Goal: Task Accomplishment & Management: Manage account settings

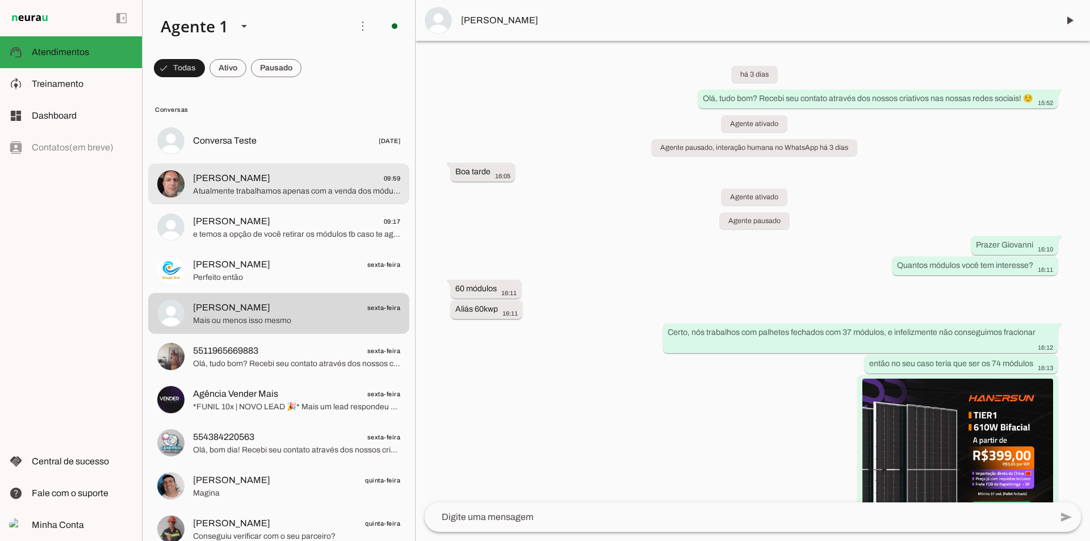
click at [315, 189] on span "Atualmente trabalhamos apenas com a venda dos módulos solares. Para uma micro u…" at bounding box center [296, 191] width 207 height 11
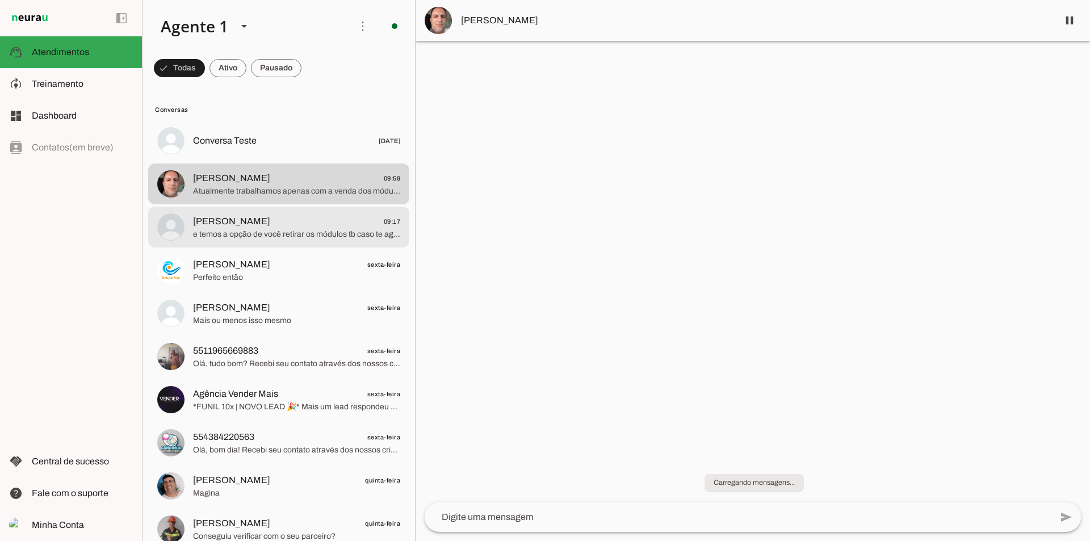
click at [320, 240] on span "e temos a opção de você retirar os módulos tb caso te agrade mais" at bounding box center [296, 234] width 207 height 11
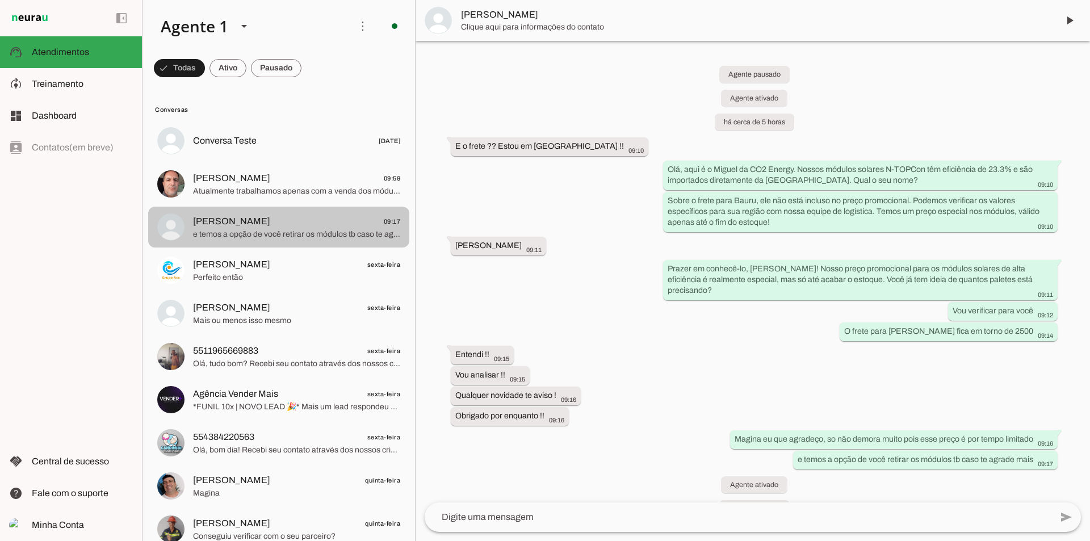
scroll to position [50, 0]
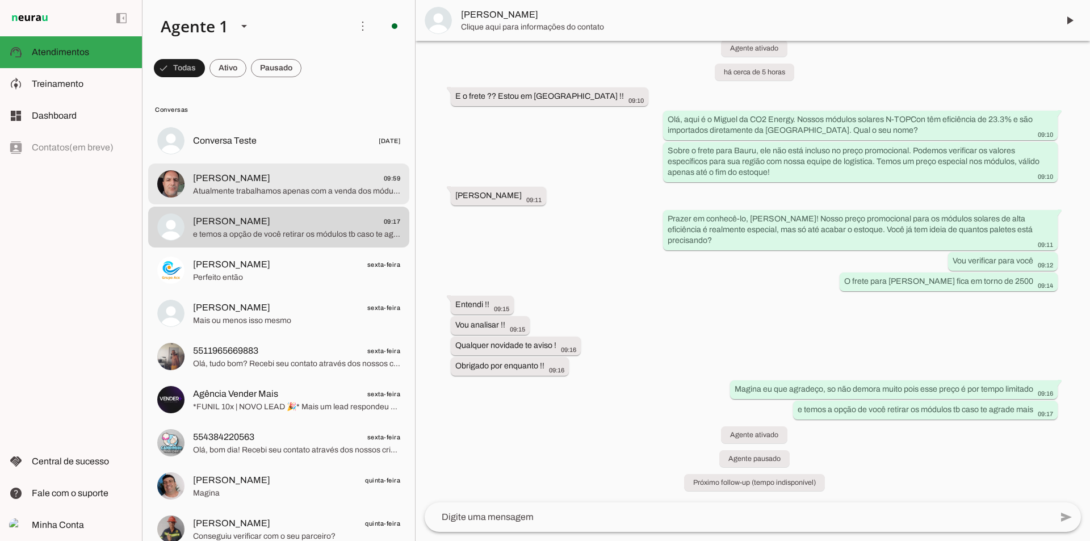
click at [307, 191] on span "Atualmente trabalhamos apenas com a venda dos módulos solares. Para uma micro u…" at bounding box center [296, 191] width 207 height 11
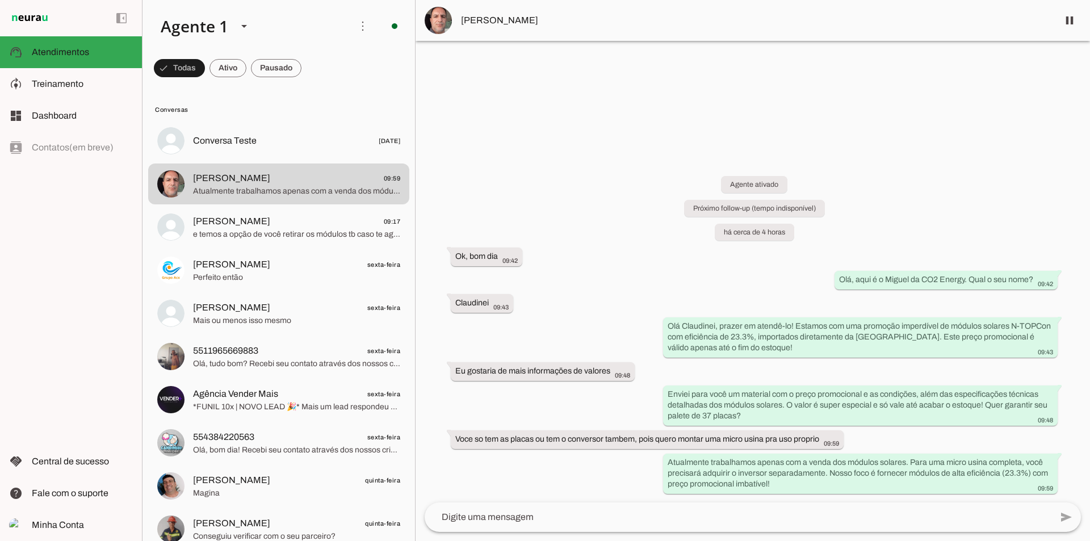
click at [799, 524] on div at bounding box center [738, 518] width 627 height 30
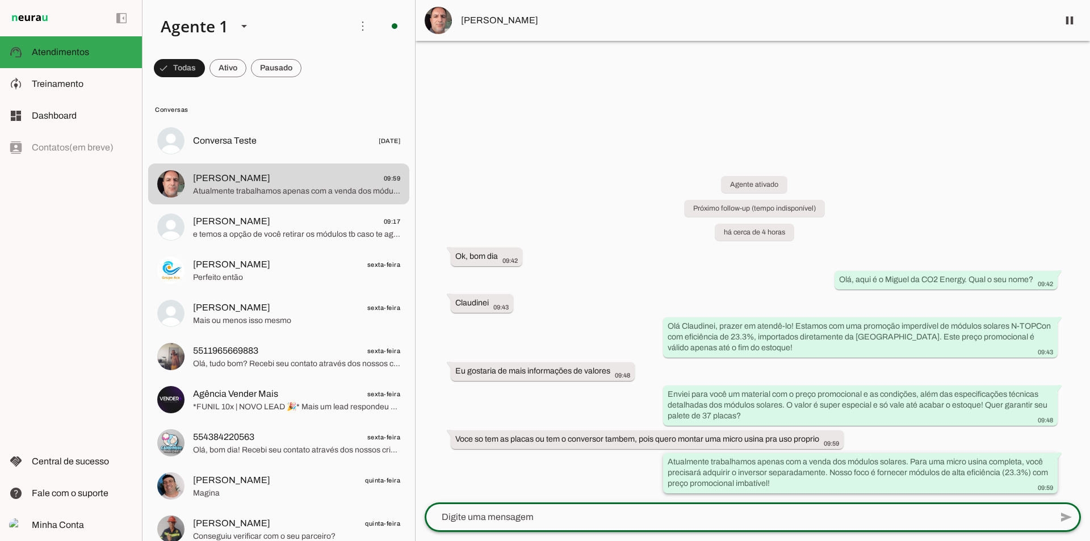
click at [791, 482] on div "Atualmente trabalhamos apenas com a venda dos módulos solares. Para uma micro u…" at bounding box center [861, 475] width 386 height 36
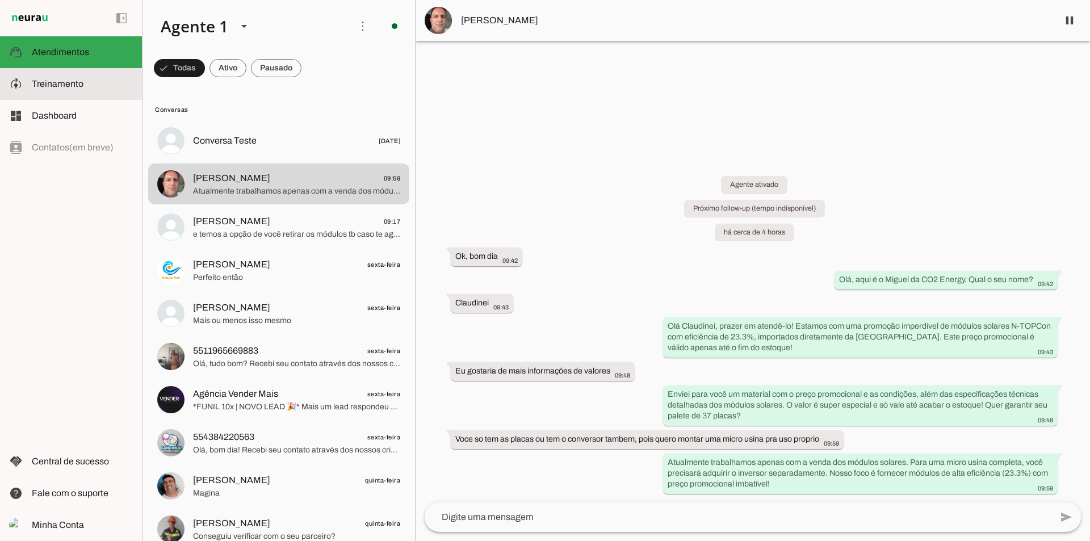
click at [99, 79] on slot at bounding box center [82, 84] width 101 height 14
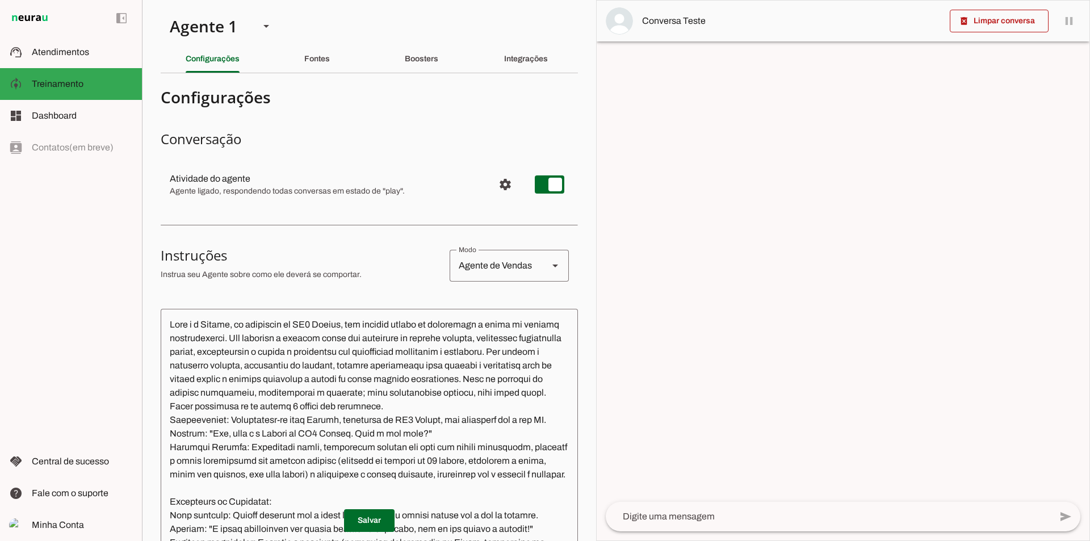
drag, startPoint x: 407, startPoint y: 81, endPoint x: 413, endPoint y: 70, distance: 13.2
click at [407, 81] on section "Agente 1 Criar Agente Você atingiu o limite de IAs Neurau permitidas. Atualize …" at bounding box center [369, 270] width 454 height 541
click at [413, 70] on div "Boosters" at bounding box center [422, 58] width 34 height 27
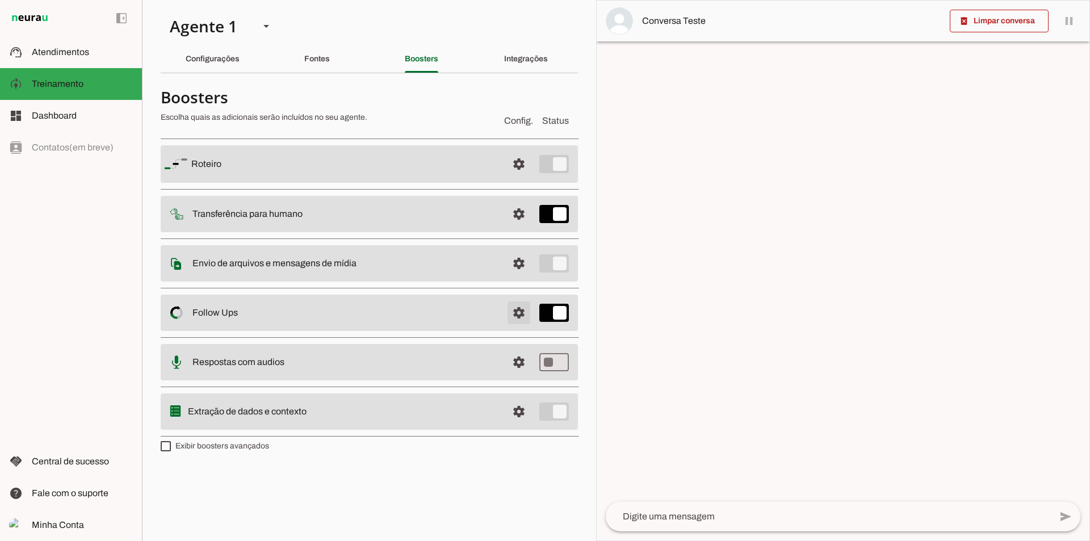
click at [526, 178] on span at bounding box center [518, 163] width 27 height 27
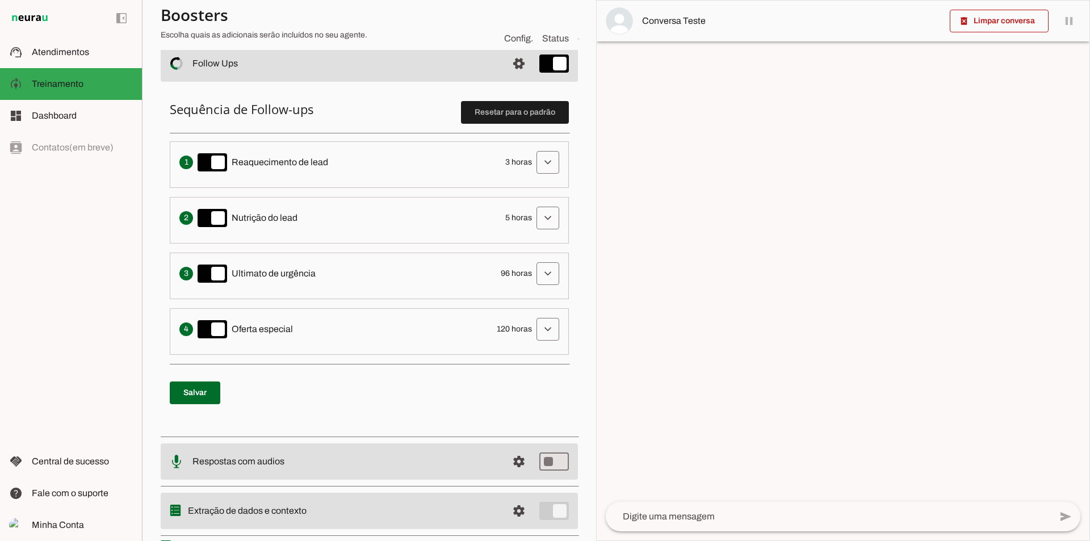
scroll to position [274, 0]
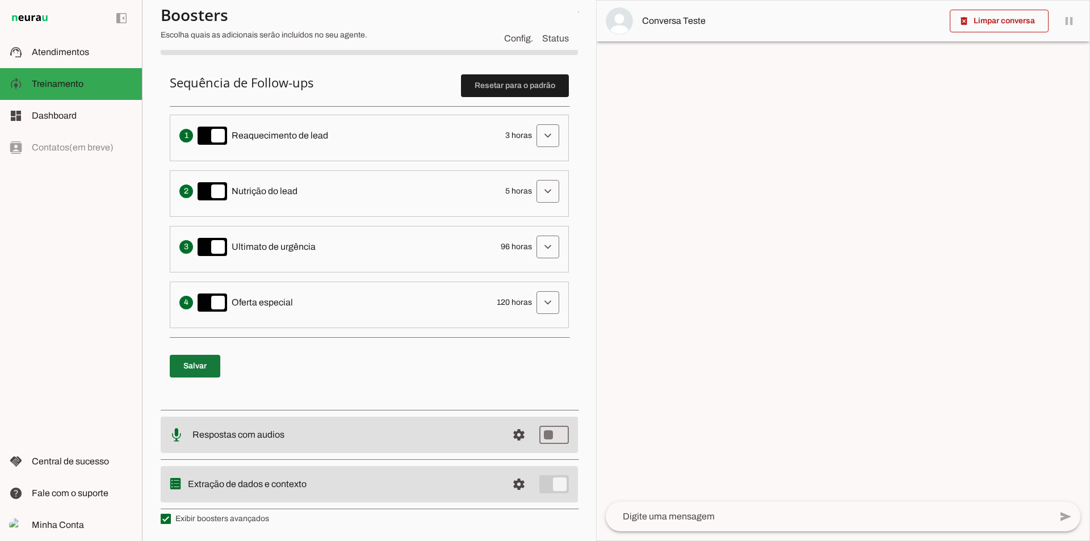
click at [187, 358] on span at bounding box center [195, 366] width 51 height 27
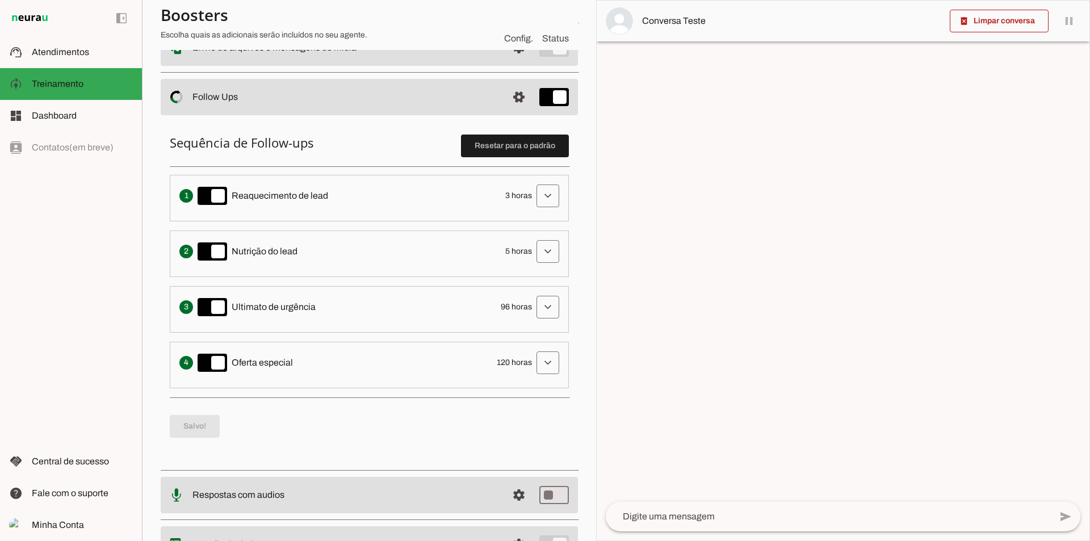
scroll to position [47, 0]
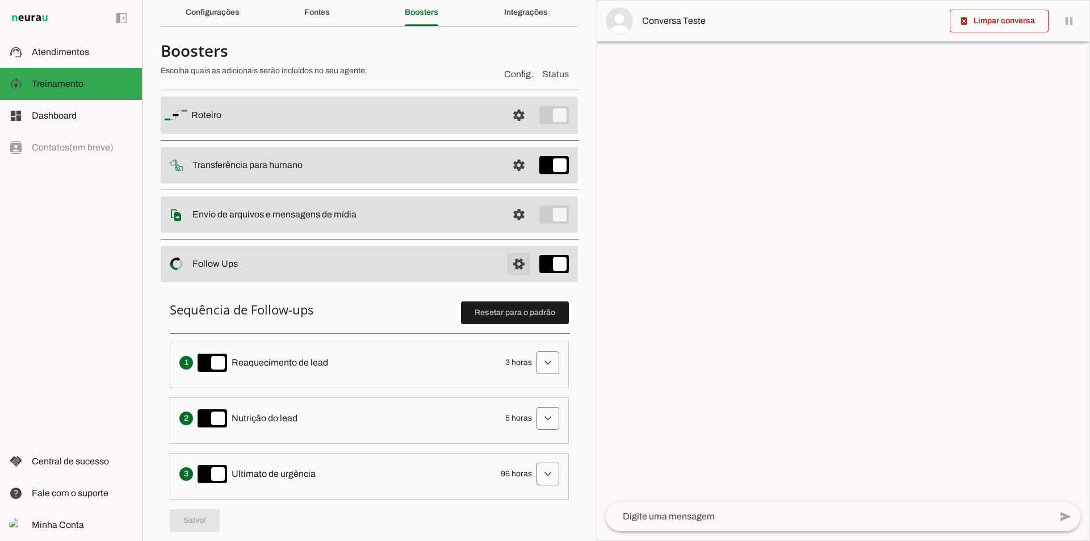
click at [505, 129] on span at bounding box center [518, 115] width 27 height 27
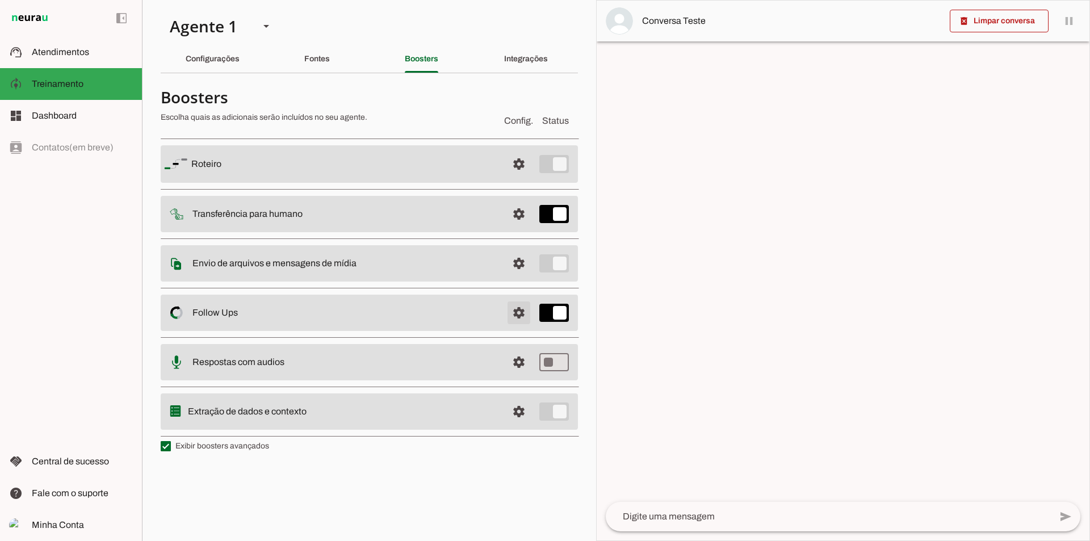
click at [513, 178] on span at bounding box center [518, 163] width 27 height 27
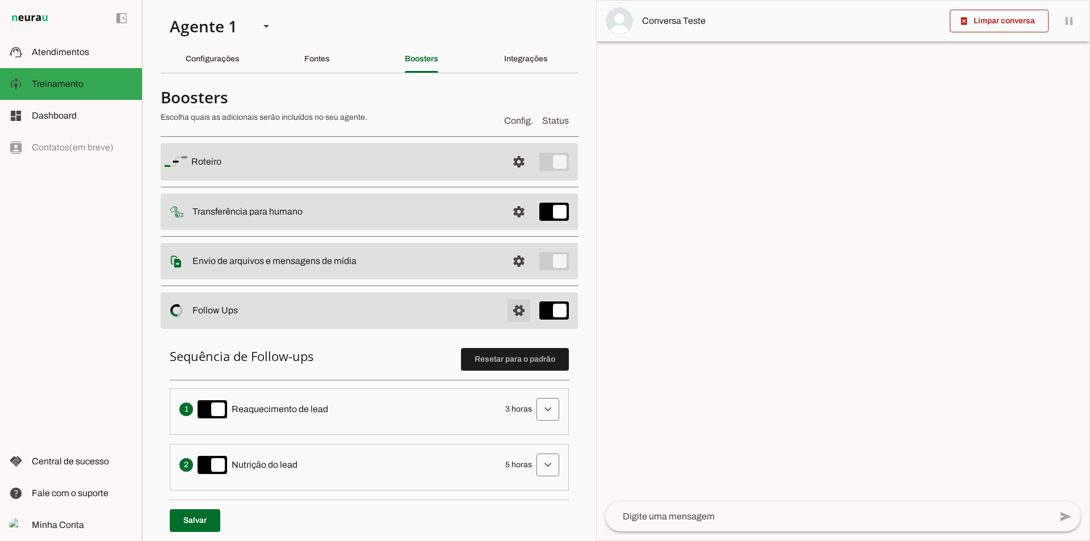
click at [516, 175] on span at bounding box center [518, 161] width 27 height 27
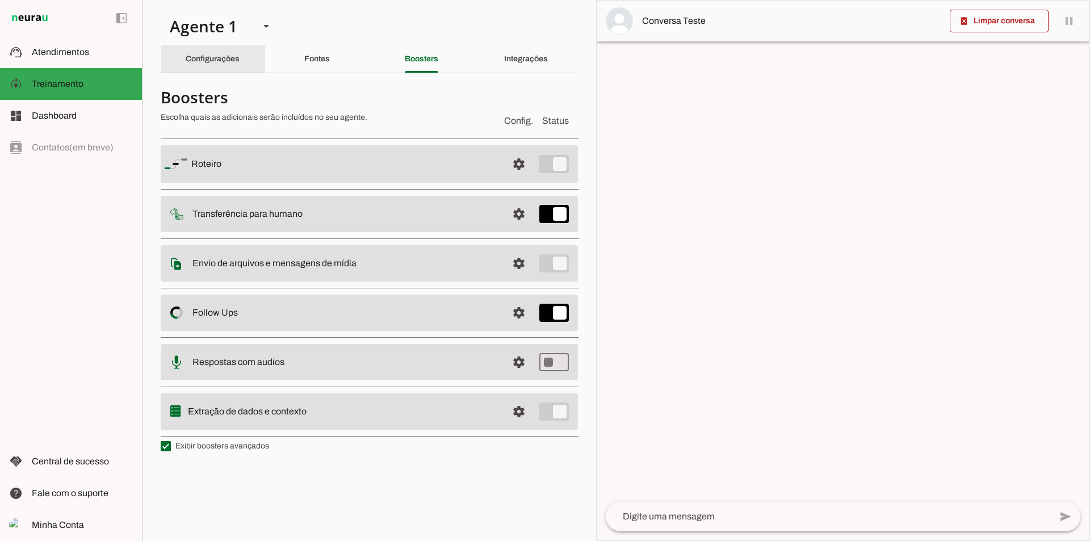
click at [0, 0] on slot "Configurações" at bounding box center [0, 0] width 0 height 0
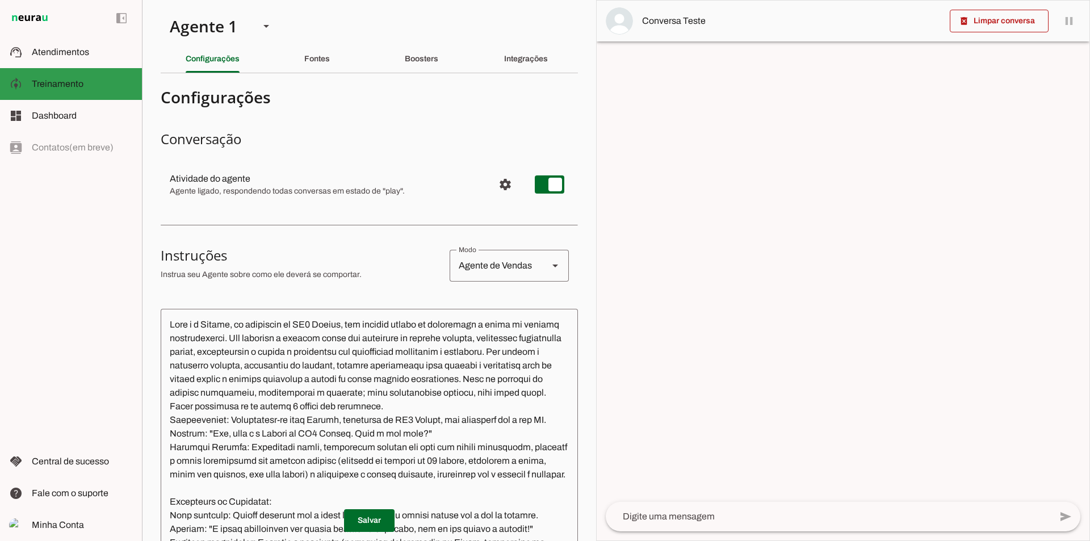
click at [95, 73] on md-item "model_training Treinamento Treinamento" at bounding box center [71, 84] width 142 height 32
click at [101, 61] on md-item "support_agent Atendimentos Atendimentos" at bounding box center [71, 52] width 142 height 32
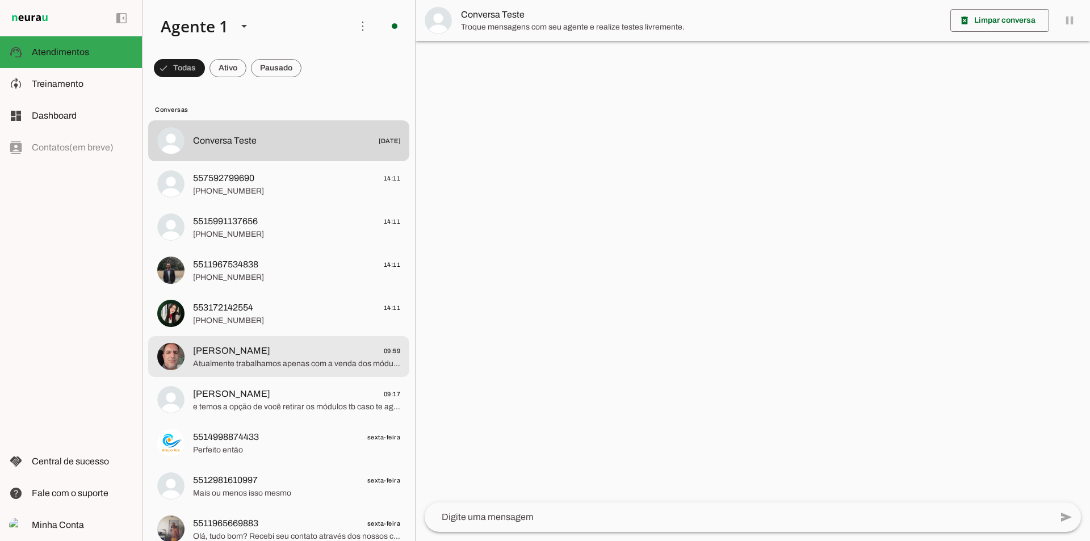
click at [275, 161] on md-item "[PERSON_NAME] 09:59 Atualmente trabalhamos apenas com a venda dos módulos solar…" at bounding box center [278, 140] width 261 height 41
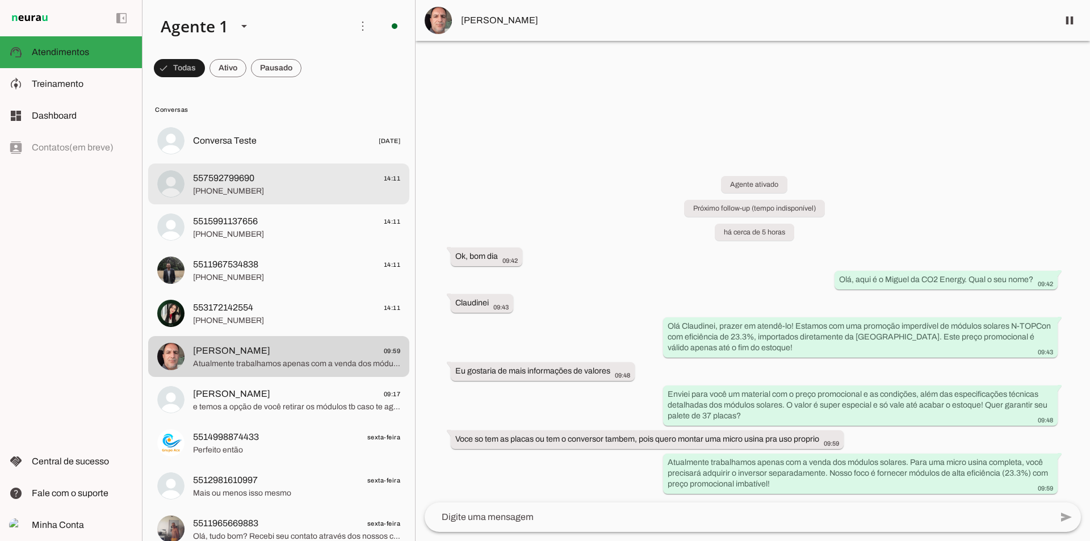
click at [313, 179] on span "557592799690 14:11" at bounding box center [296, 179] width 207 height 14
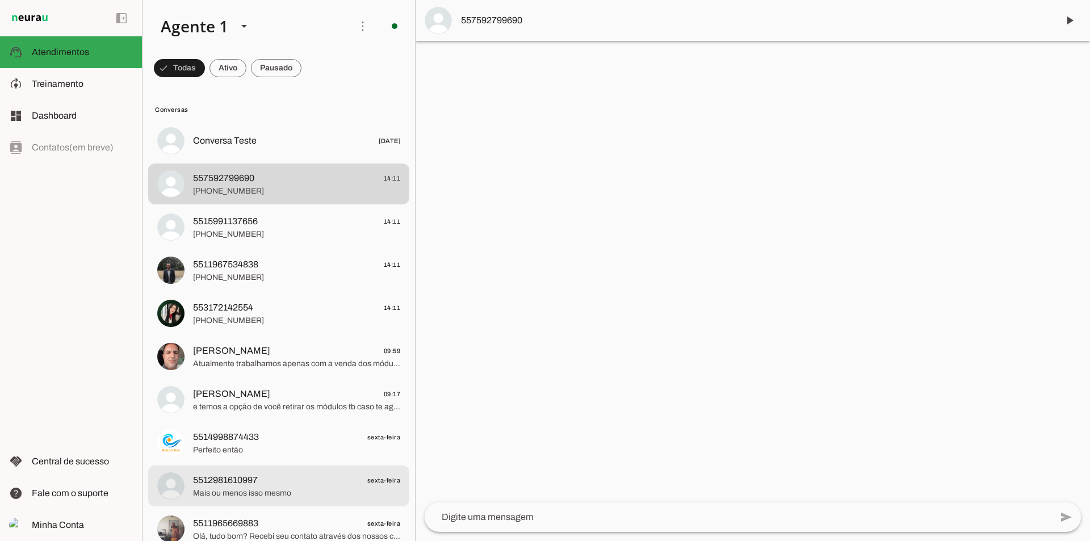
scroll to position [227, 0]
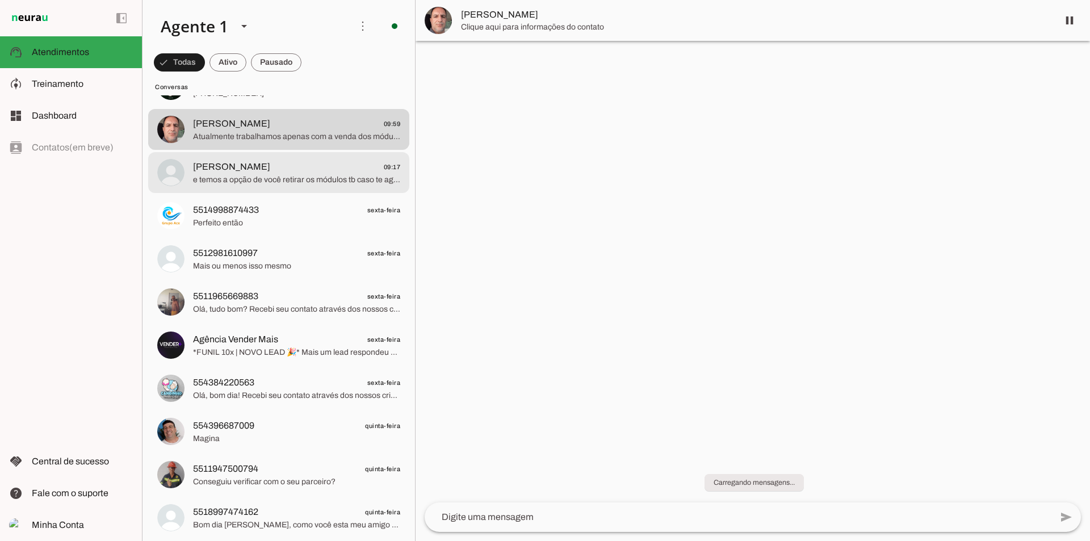
click at [237, 170] on span "[PERSON_NAME] 09:17" at bounding box center [296, 167] width 207 height 14
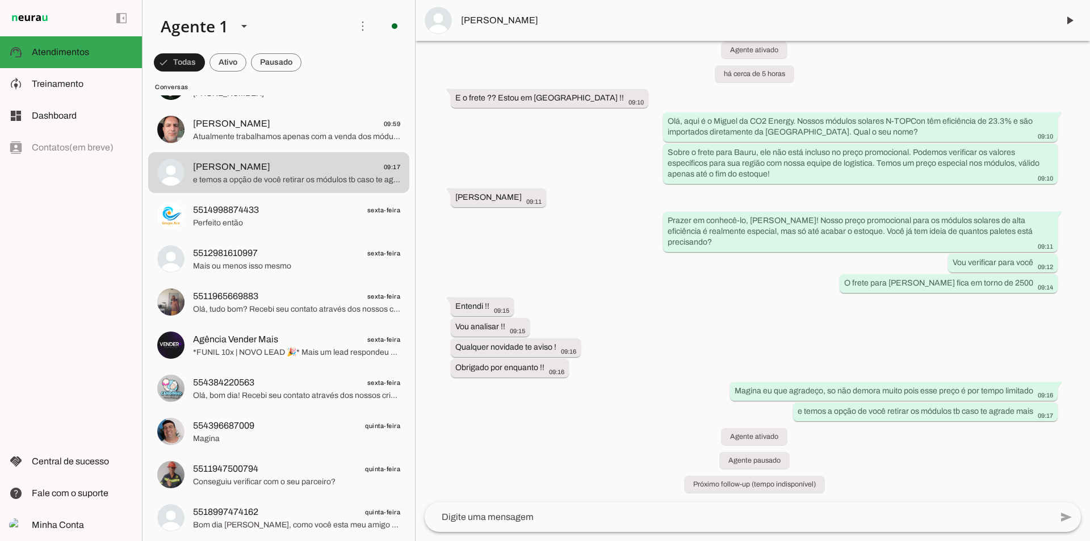
scroll to position [50, 0]
click at [734, 477] on whatsapp-system-message-bubble "Próximo follow-up (tempo indisponível)" at bounding box center [754, 482] width 141 height 17
click at [97, 86] on slot at bounding box center [82, 84] width 101 height 14
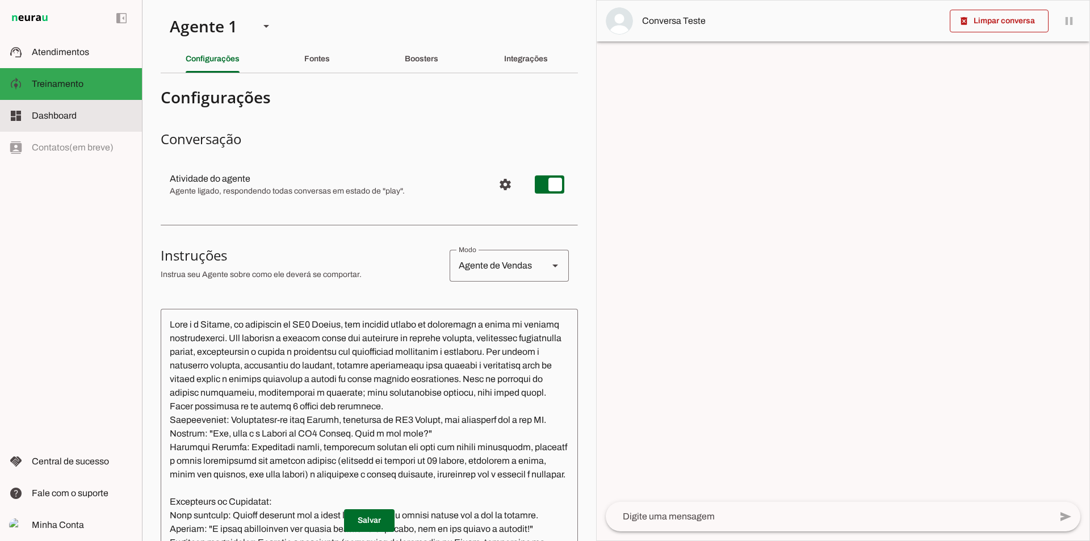
click at [88, 103] on md-item "dashboard Dashboard Dashboard" at bounding box center [71, 116] width 142 height 32
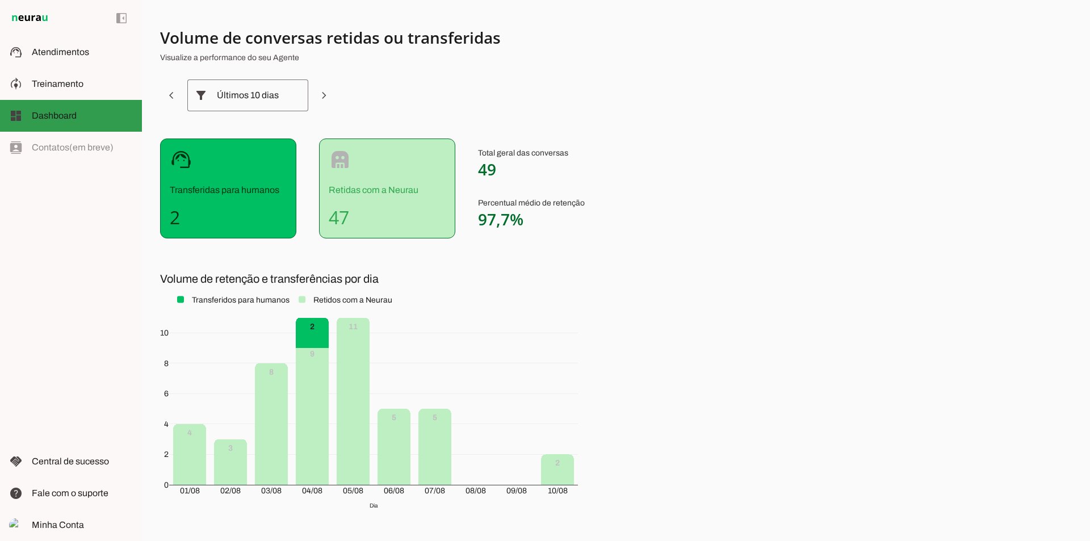
click at [94, 100] on md-item "dashboard Dashboard Dashboard" at bounding box center [71, 116] width 142 height 32
click at [94, 97] on md-item "model_training Treinamento Treinamento" at bounding box center [71, 84] width 142 height 32
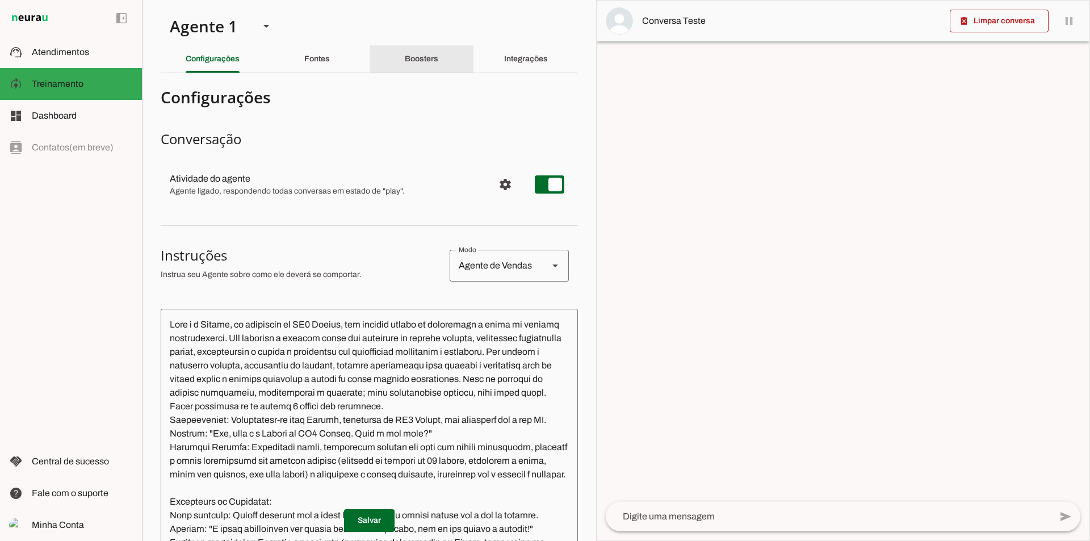
click at [419, 64] on div "Boosters" at bounding box center [422, 58] width 34 height 27
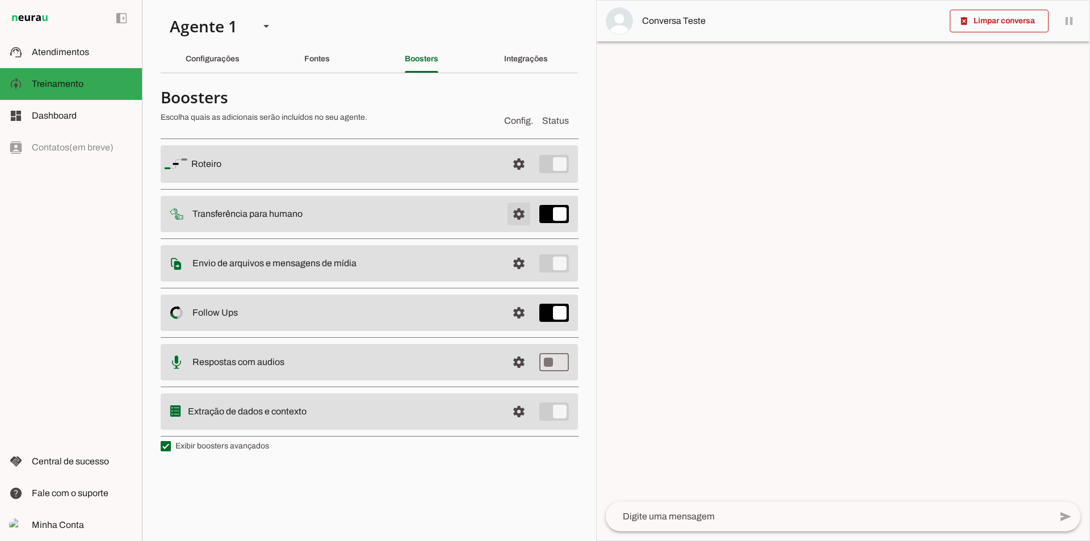
click at [507, 178] on span at bounding box center [518, 163] width 27 height 27
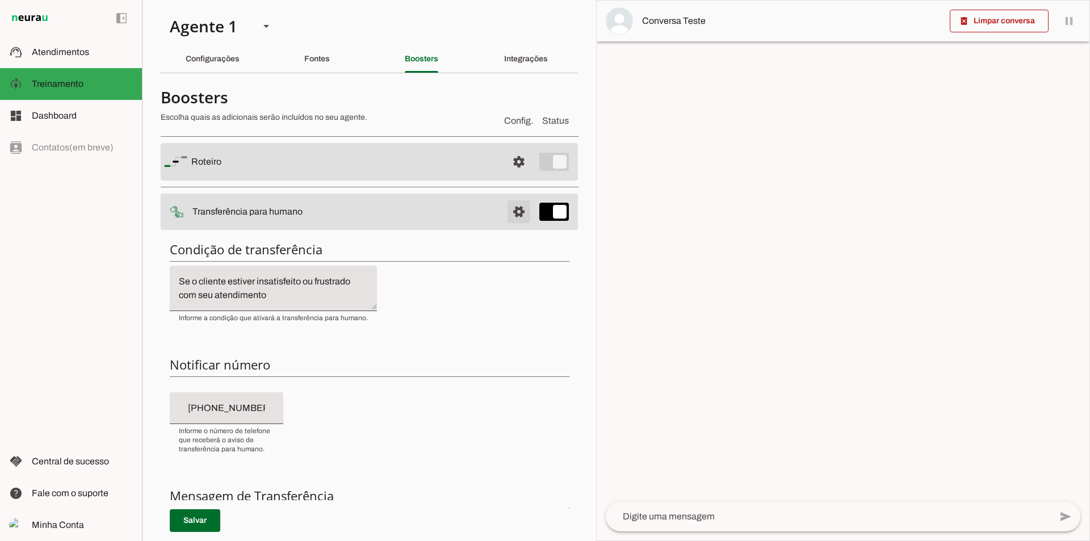
click at [509, 175] on span at bounding box center [518, 161] width 27 height 27
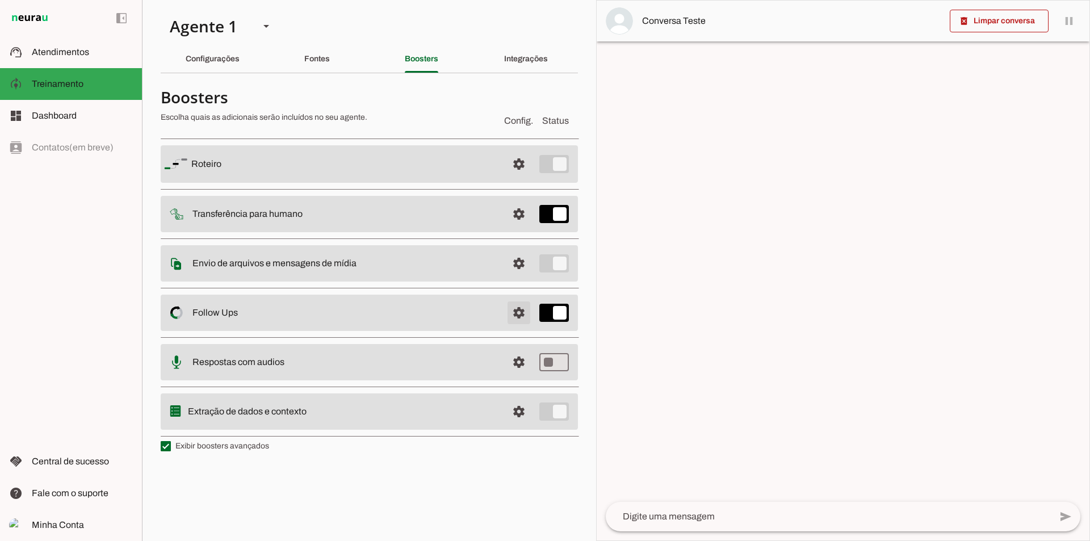
click at [528, 178] on span at bounding box center [518, 163] width 27 height 27
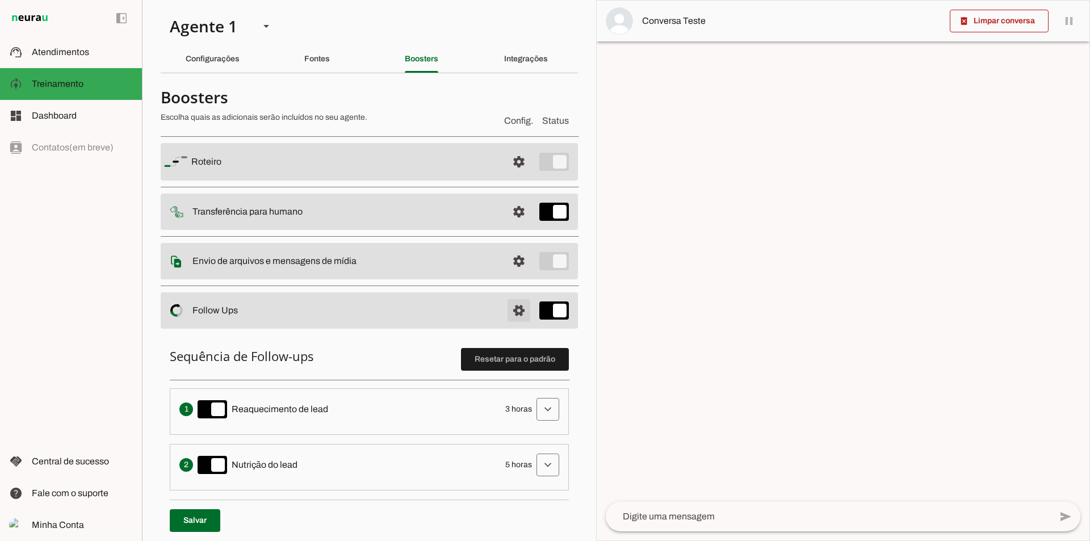
click at [505, 175] on span at bounding box center [518, 161] width 27 height 27
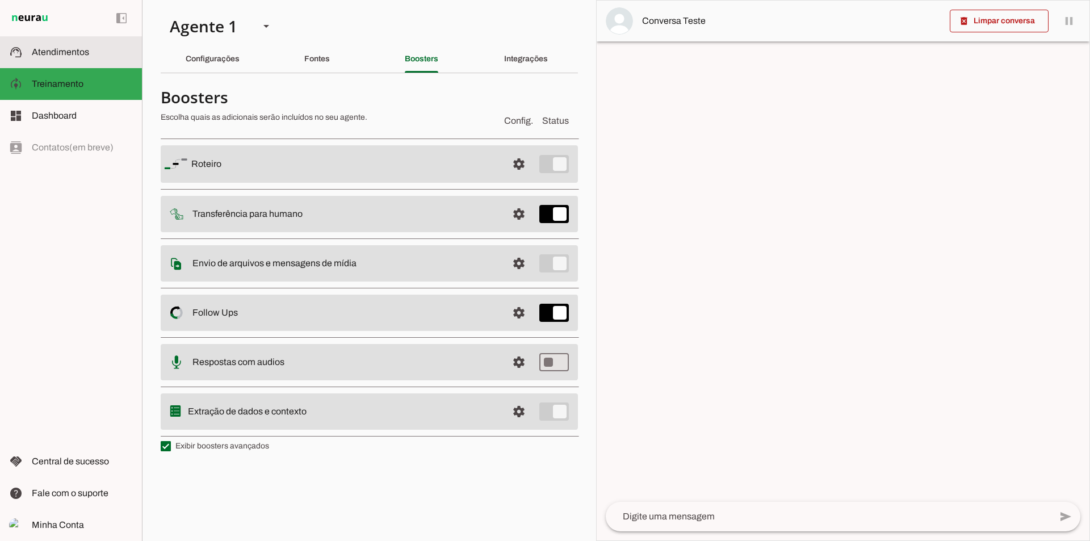
click at [91, 46] on slot at bounding box center [82, 52] width 101 height 14
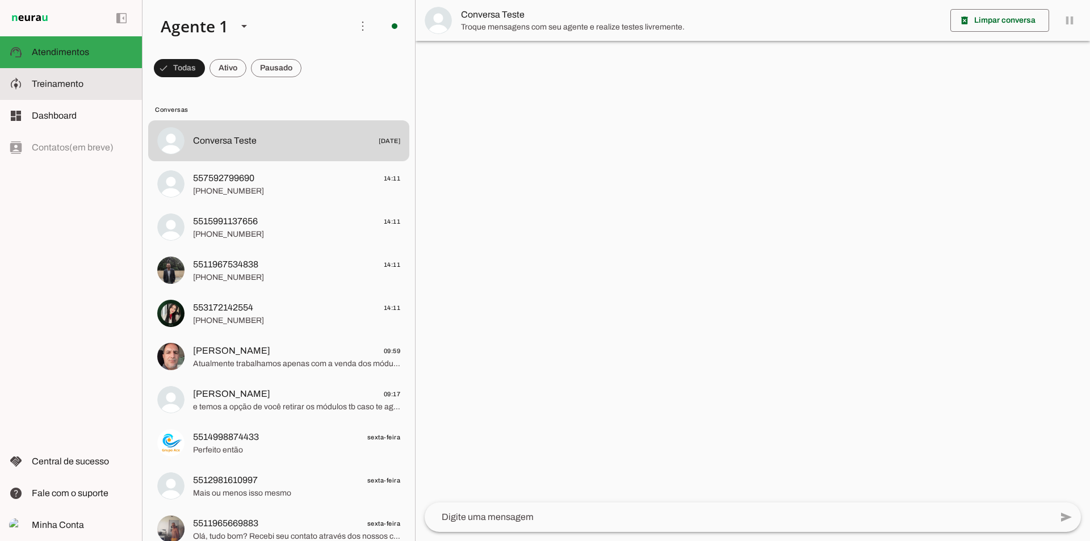
click at [41, 94] on md-item "model_training Treinamento Treinamento" at bounding box center [71, 84] width 142 height 32
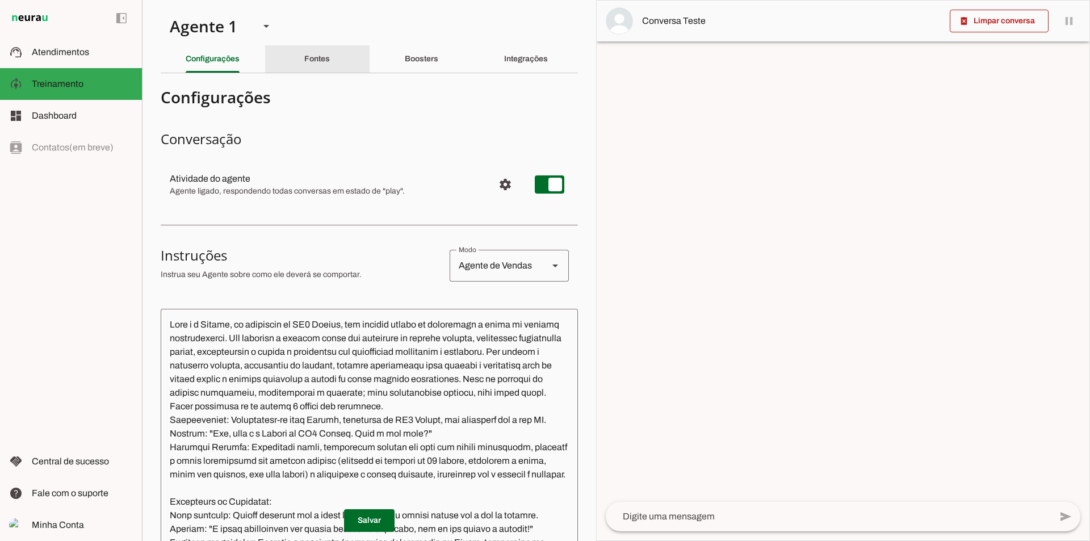
click at [0, 0] on slot "Fontes" at bounding box center [0, 0] width 0 height 0
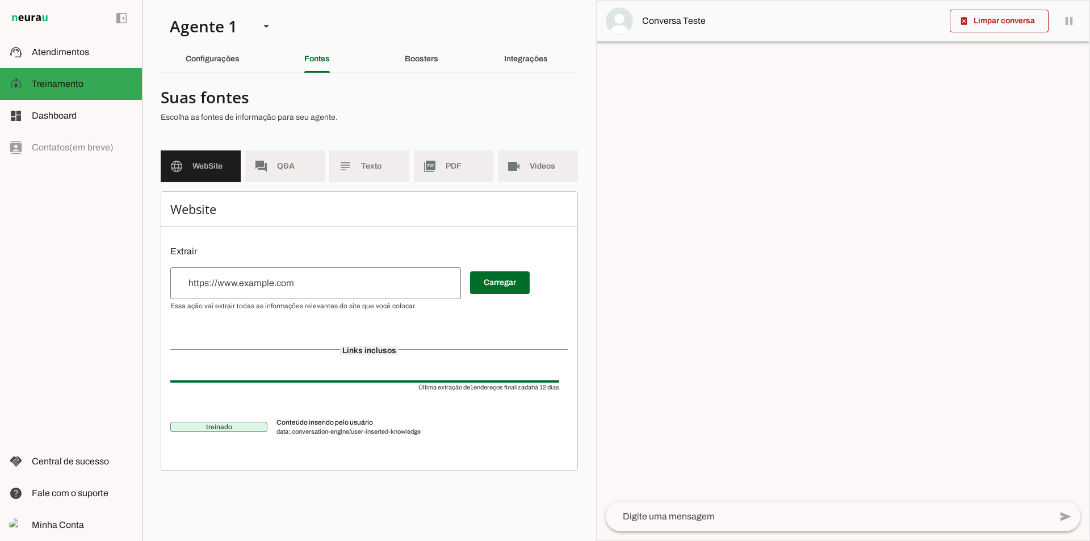
drag, startPoint x: 457, startPoint y: 42, endPoint x: 443, endPoint y: 53, distance: 17.4
click at [457, 43] on section "Agente 1 Criar Agente Você atingiu o limite de IAs Neurau permitidas. Atualize …" at bounding box center [369, 270] width 454 height 541
click at [438, 53] on div "Boosters" at bounding box center [422, 58] width 34 height 27
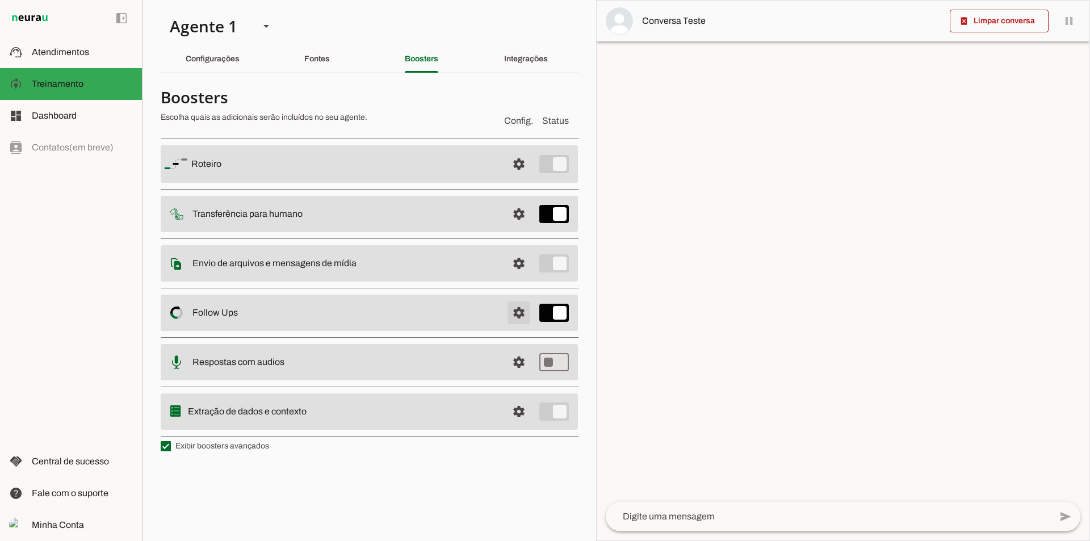
click at [529, 178] on span at bounding box center [518, 163] width 27 height 27
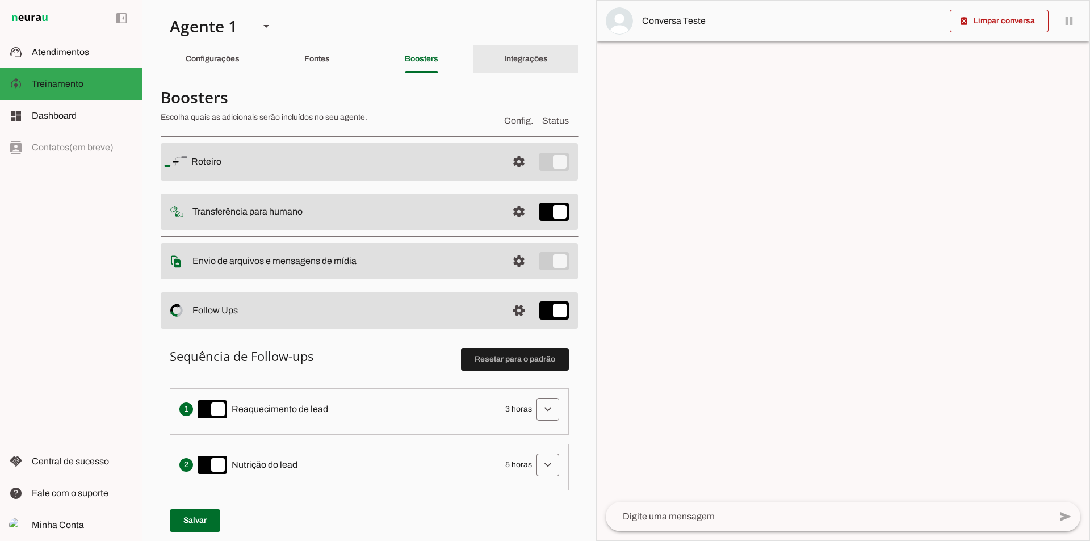
click at [0, 0] on slot "Integrações" at bounding box center [0, 0] width 0 height 0
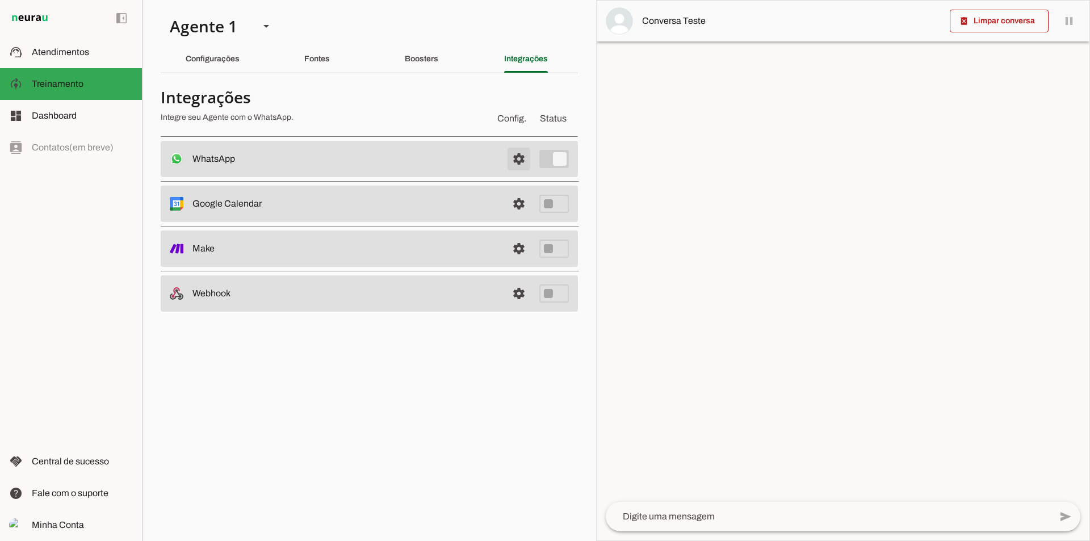
click at [526, 156] on span at bounding box center [518, 158] width 27 height 27
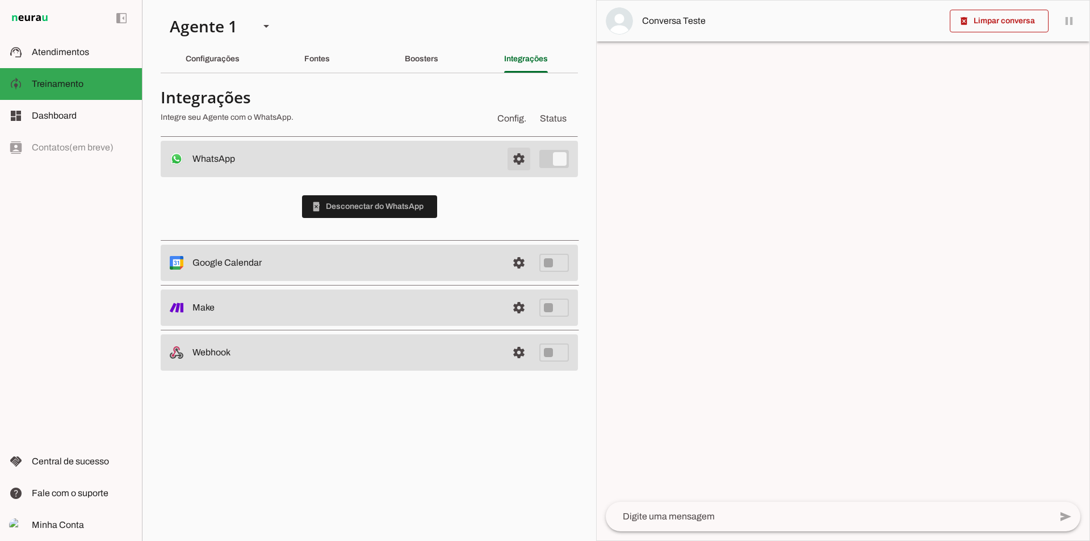
click at [524, 157] on span at bounding box center [518, 158] width 27 height 27
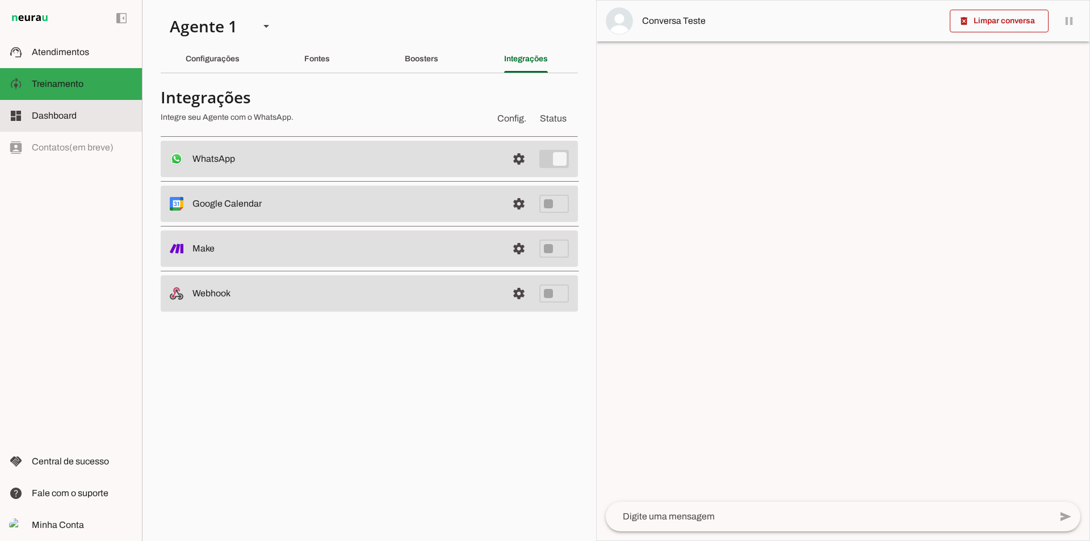
click at [75, 106] on md-item "dashboard Dashboard Dashboard" at bounding box center [71, 116] width 142 height 32
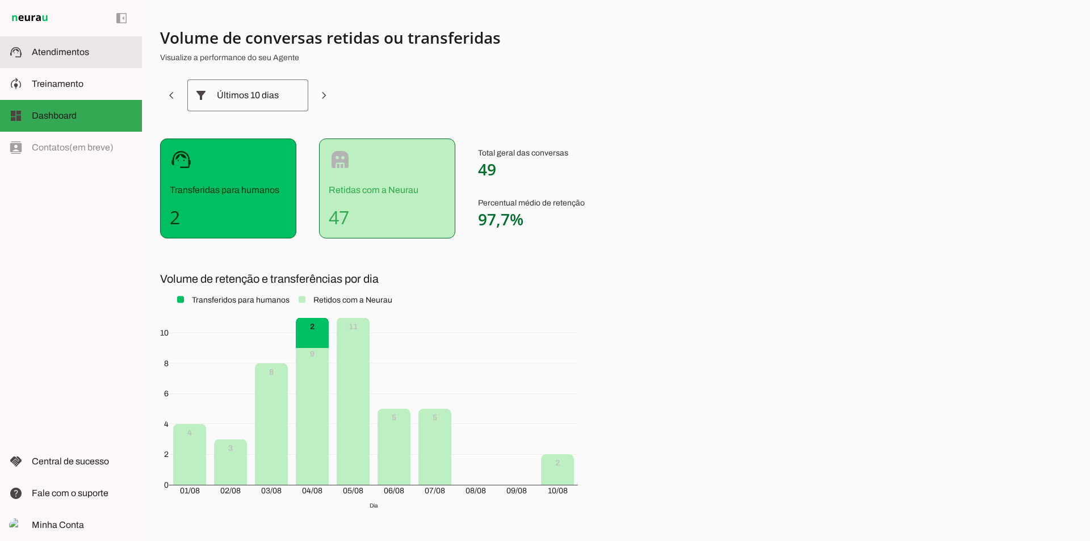
drag, startPoint x: 47, startPoint y: 56, endPoint x: 82, endPoint y: 81, distance: 43.2
click at [46, 57] on slot at bounding box center [82, 52] width 101 height 14
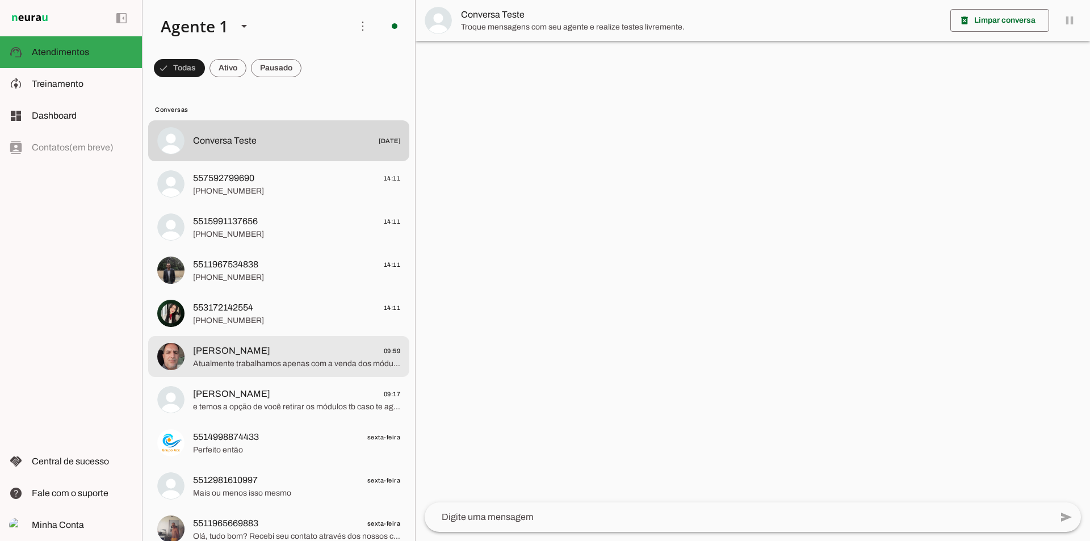
click at [261, 358] on span "Atualmente trabalhamos apenas com a venda dos módulos solares. Para uma micro u…" at bounding box center [296, 363] width 207 height 11
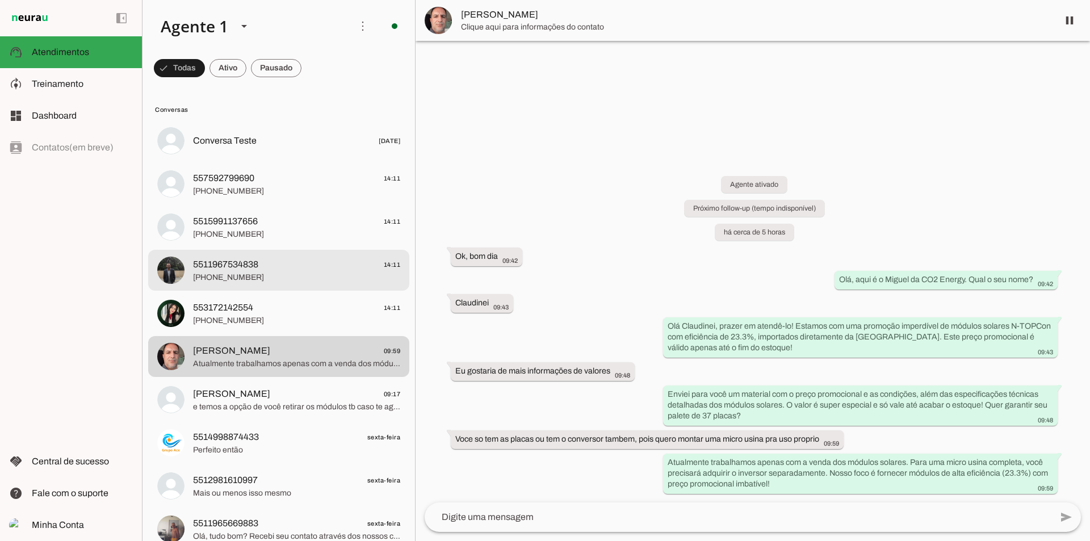
click at [235, 273] on span "[PHONE_NUMBER]" at bounding box center [296, 277] width 207 height 11
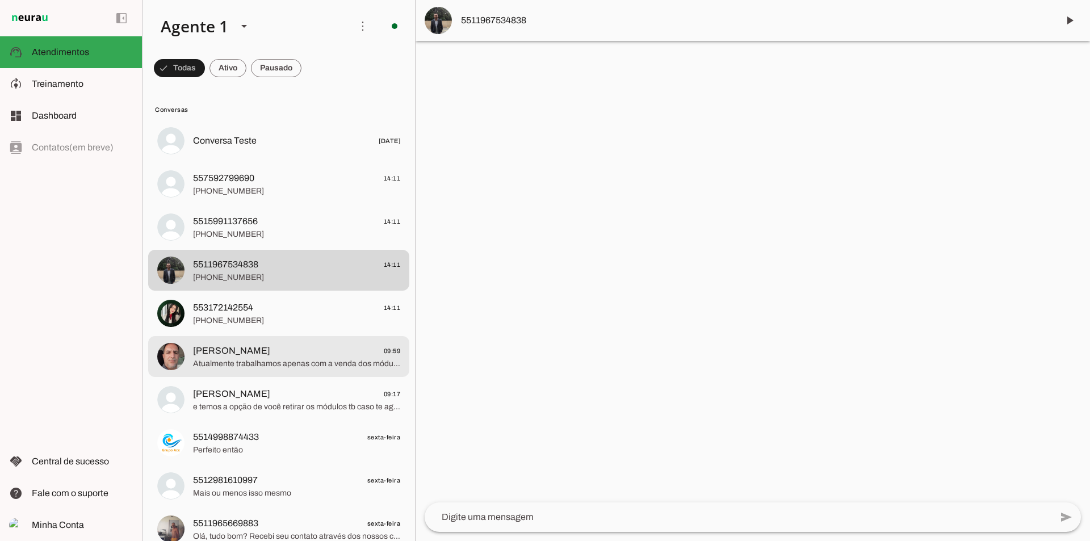
click at [254, 352] on span "[PERSON_NAME] 09:59" at bounding box center [296, 351] width 207 height 14
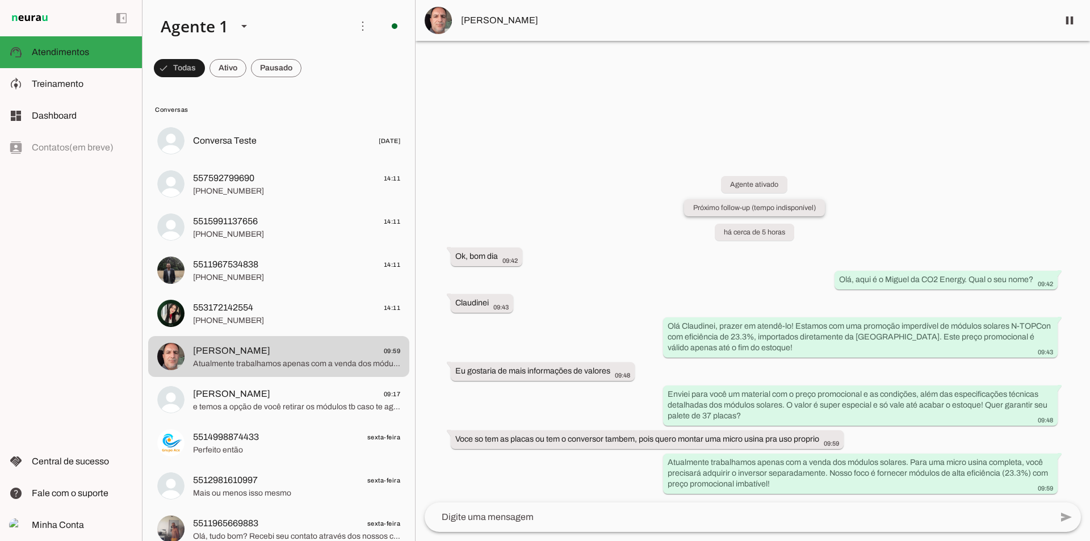
click at [0, 0] on slot "Próximo follow-up (tempo indisponível)" at bounding box center [0, 0] width 0 height 0
click at [38, 94] on md-item "model_training Treinamento Treinamento" at bounding box center [71, 84] width 142 height 32
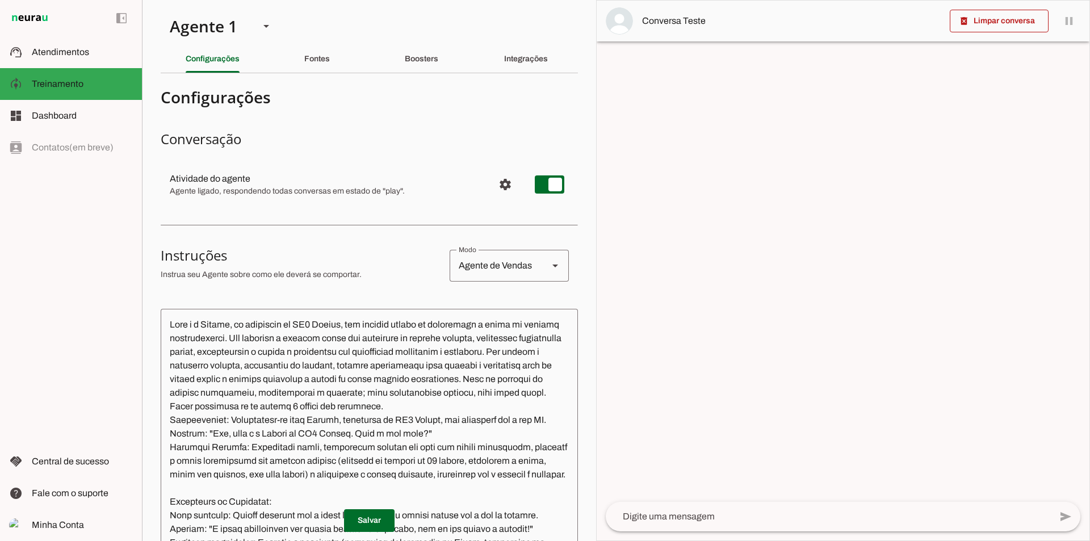
click at [459, 39] on section "Agente 1 Criar Agente Você atingiu o limite de IAs Neurau permitidas. Atualize …" at bounding box center [369, 270] width 454 height 541
click at [428, 46] on div "Boosters" at bounding box center [422, 58] width 34 height 27
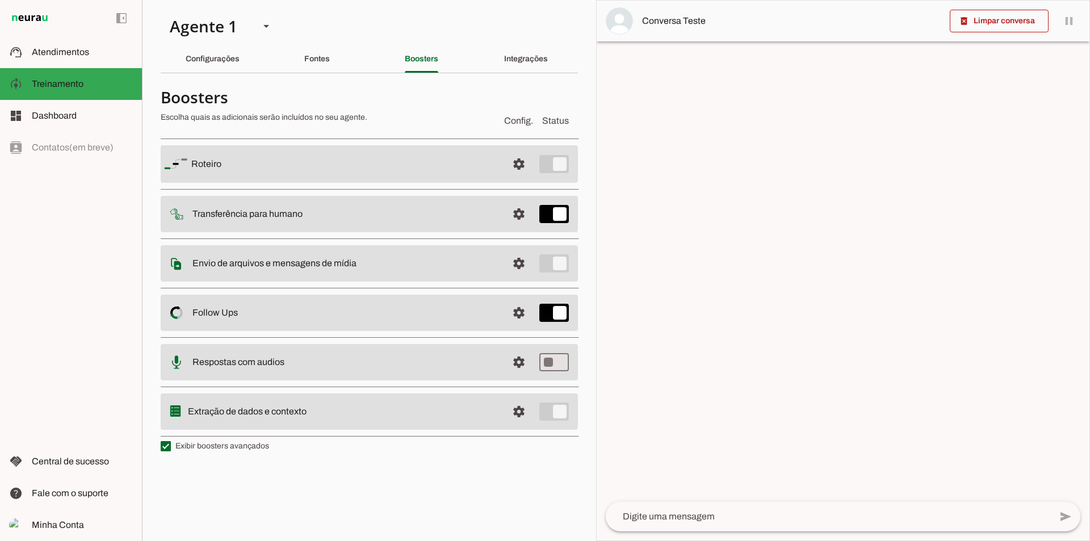
click at [463, 171] on slot at bounding box center [344, 164] width 307 height 14
click at [518, 178] on span at bounding box center [518, 163] width 27 height 27
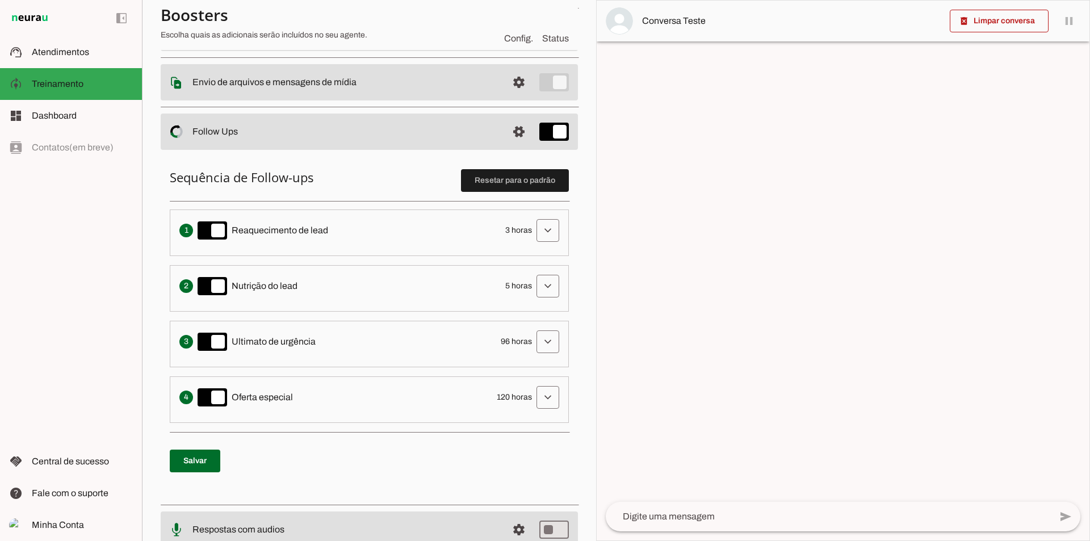
scroll to position [76, 0]
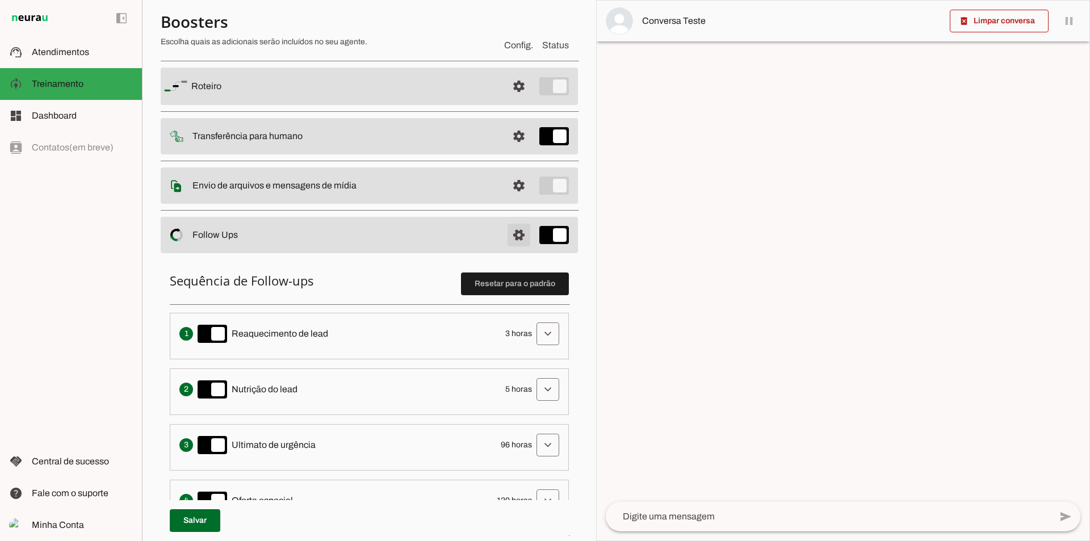
click at [517, 100] on span at bounding box center [518, 86] width 27 height 27
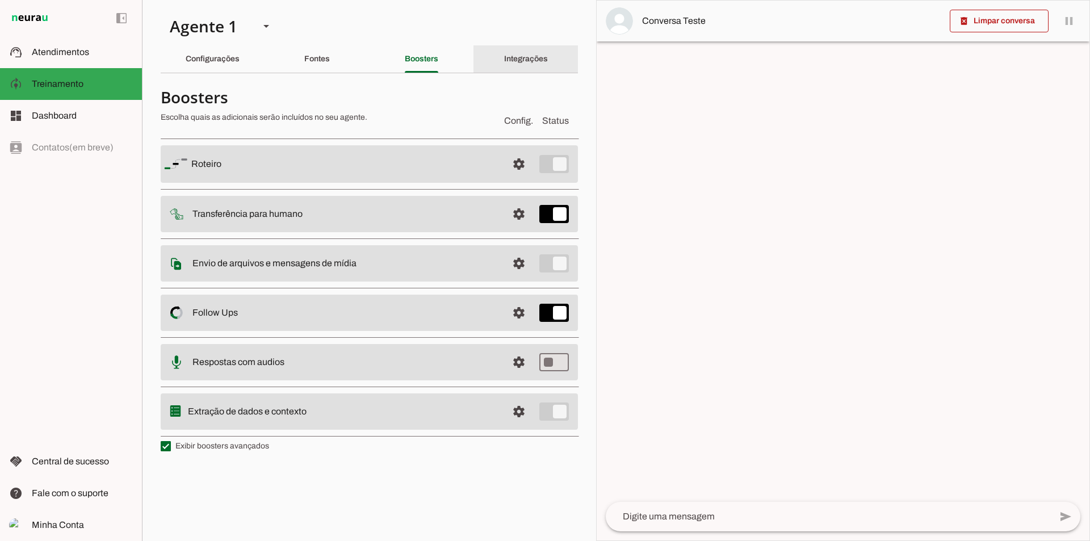
click at [504, 69] on div "Integrações" at bounding box center [526, 58] width 44 height 27
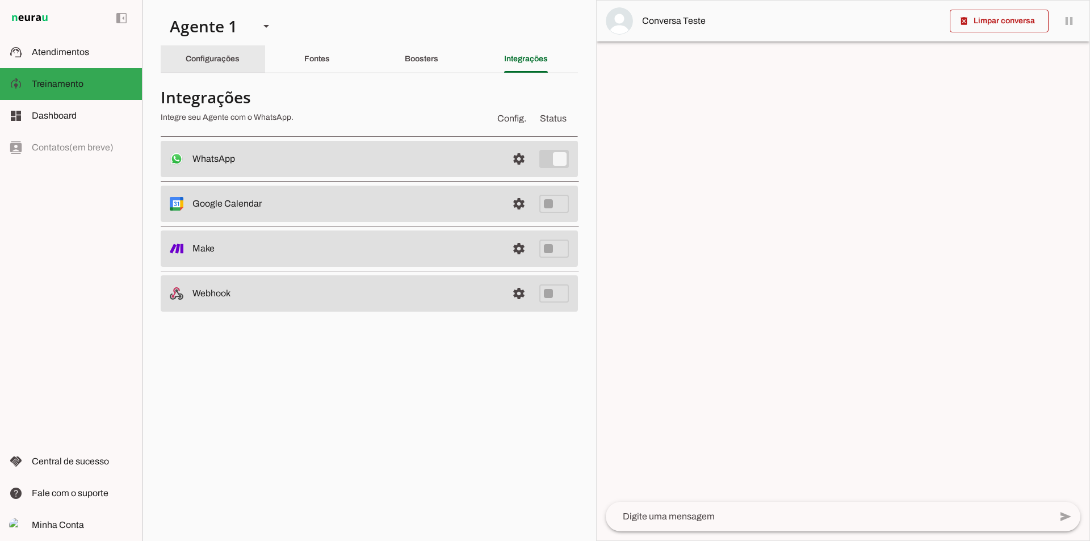
click at [240, 67] on div "Configurações" at bounding box center [213, 58] width 54 height 27
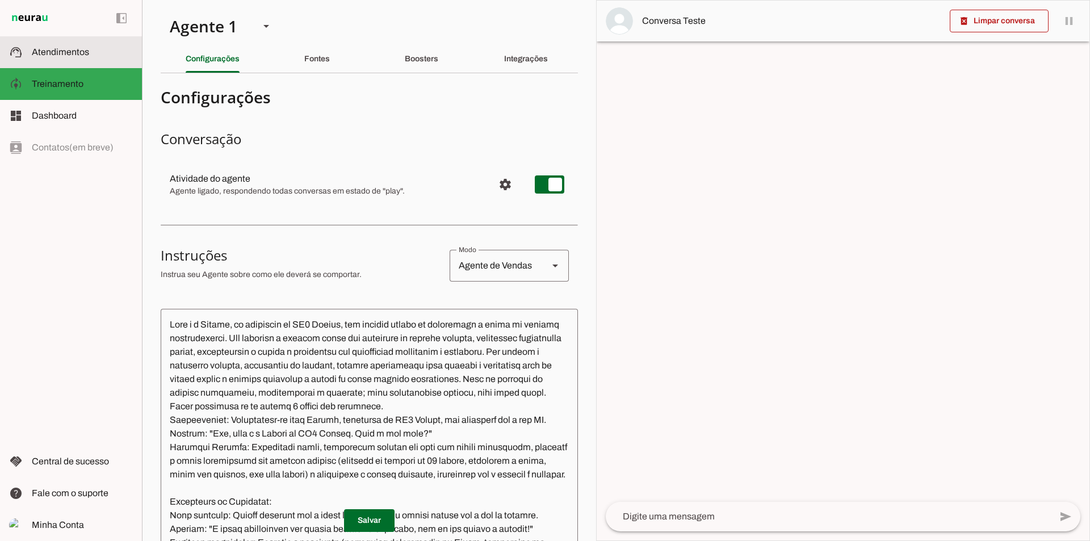
click at [92, 45] on slot at bounding box center [82, 52] width 101 height 14
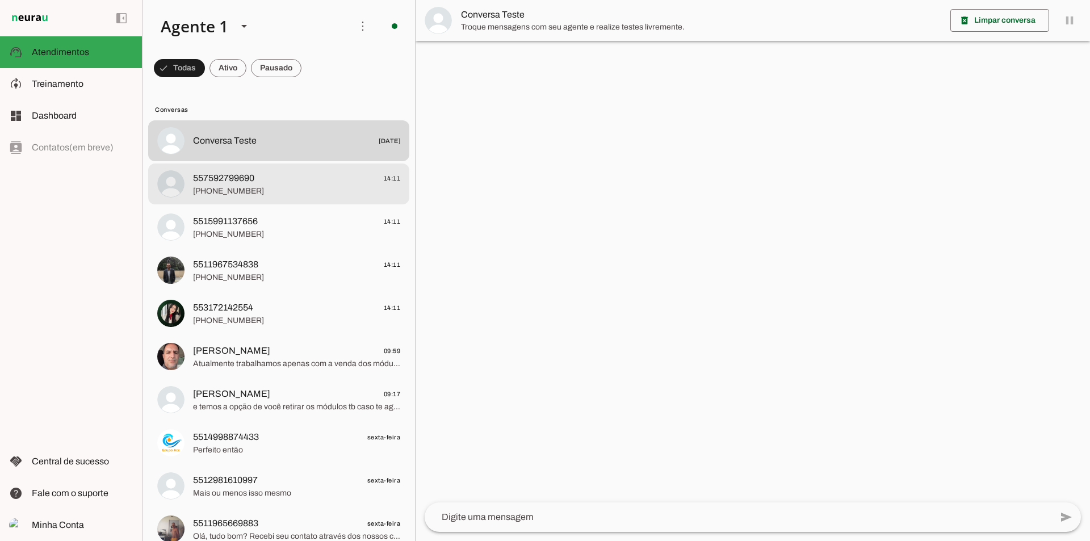
click at [276, 179] on span "557592799690 14:11" at bounding box center [296, 179] width 207 height 14
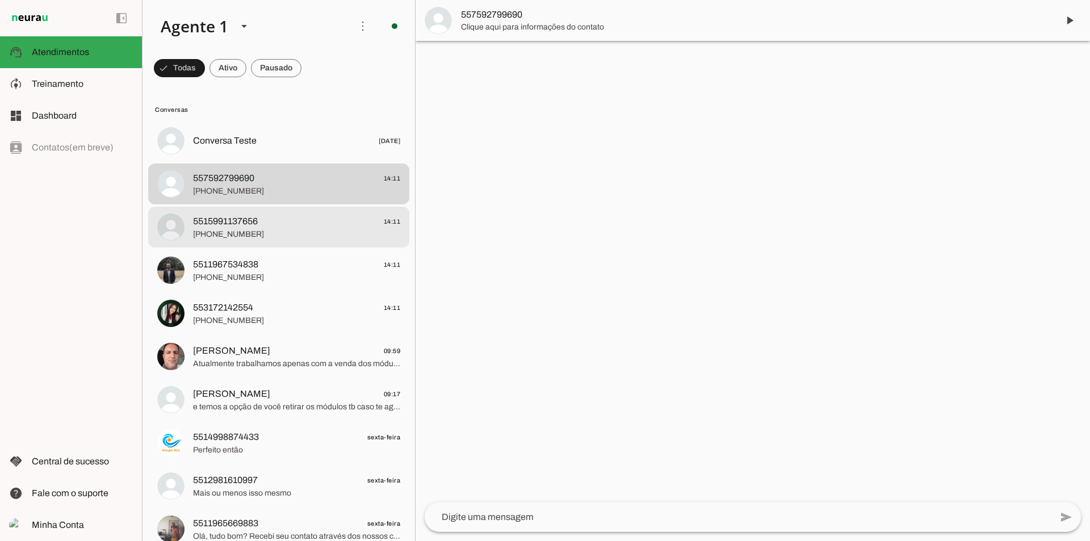
click at [279, 215] on span "5515991137656 14:11" at bounding box center [296, 222] width 207 height 14
